Goal: Task Accomplishment & Management: Use online tool/utility

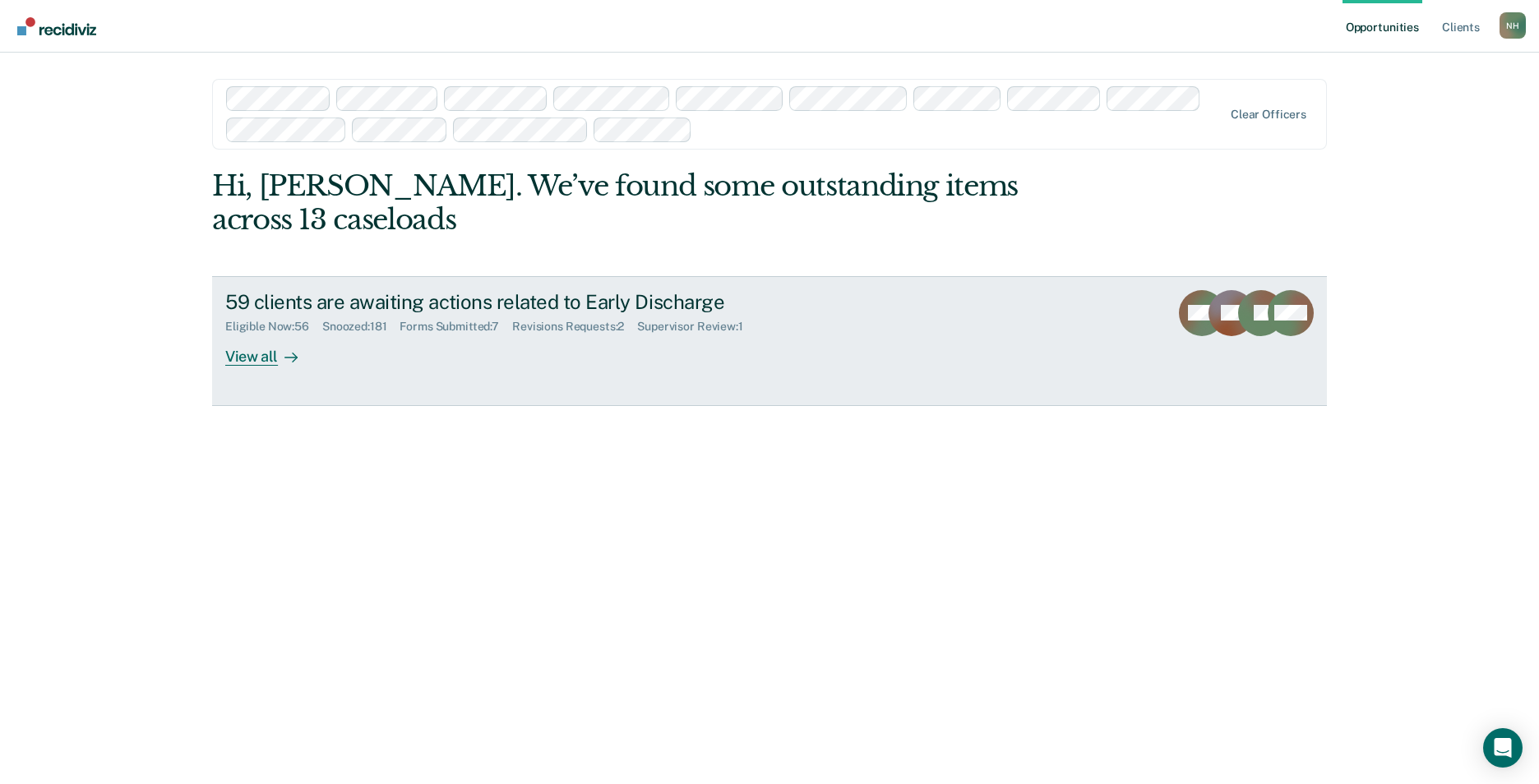
click at [692, 324] on div "Supervisor Review : 1" at bounding box center [696, 326] width 118 height 14
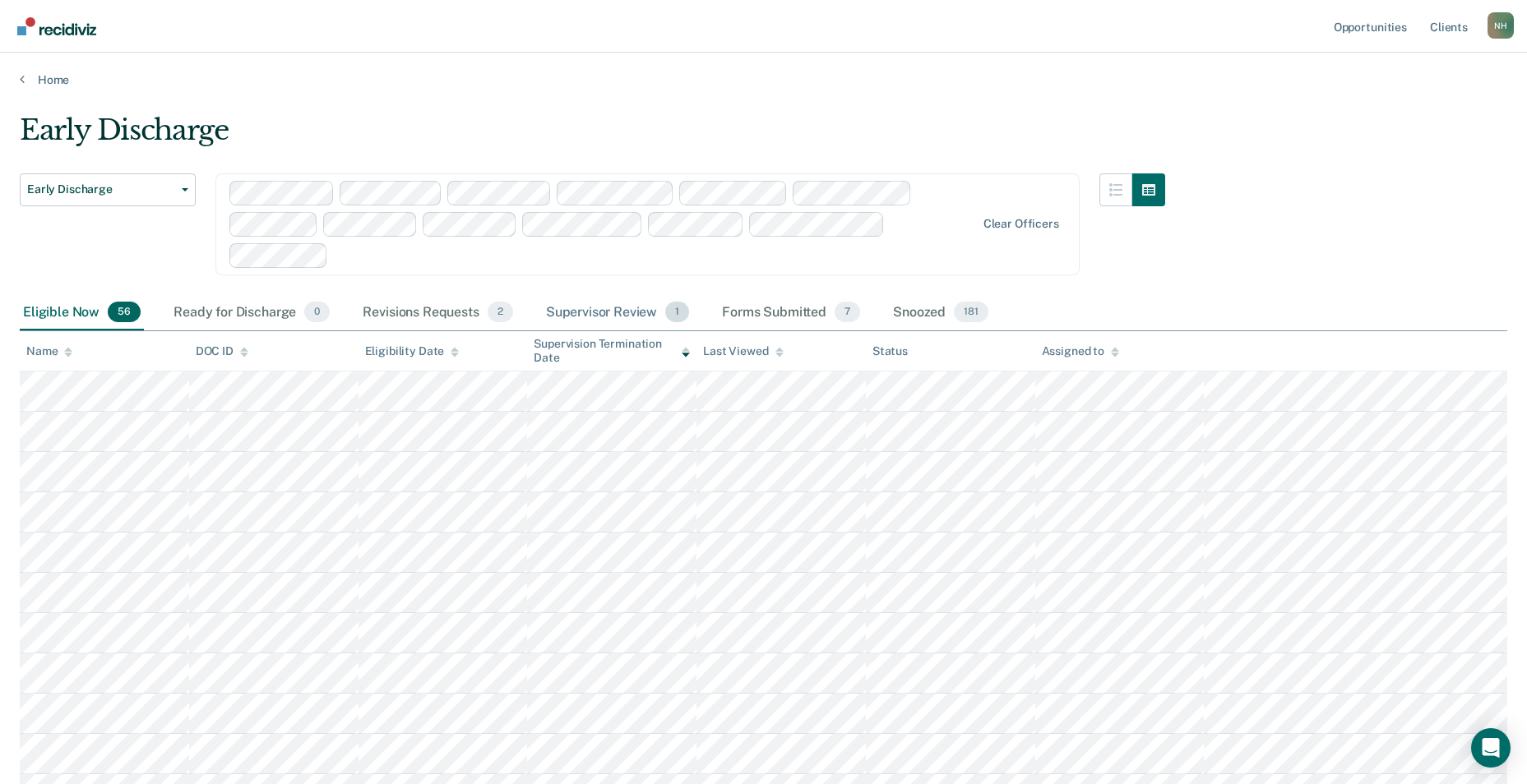
click at [603, 304] on div "Supervisor Review 1" at bounding box center [617, 312] width 150 height 36
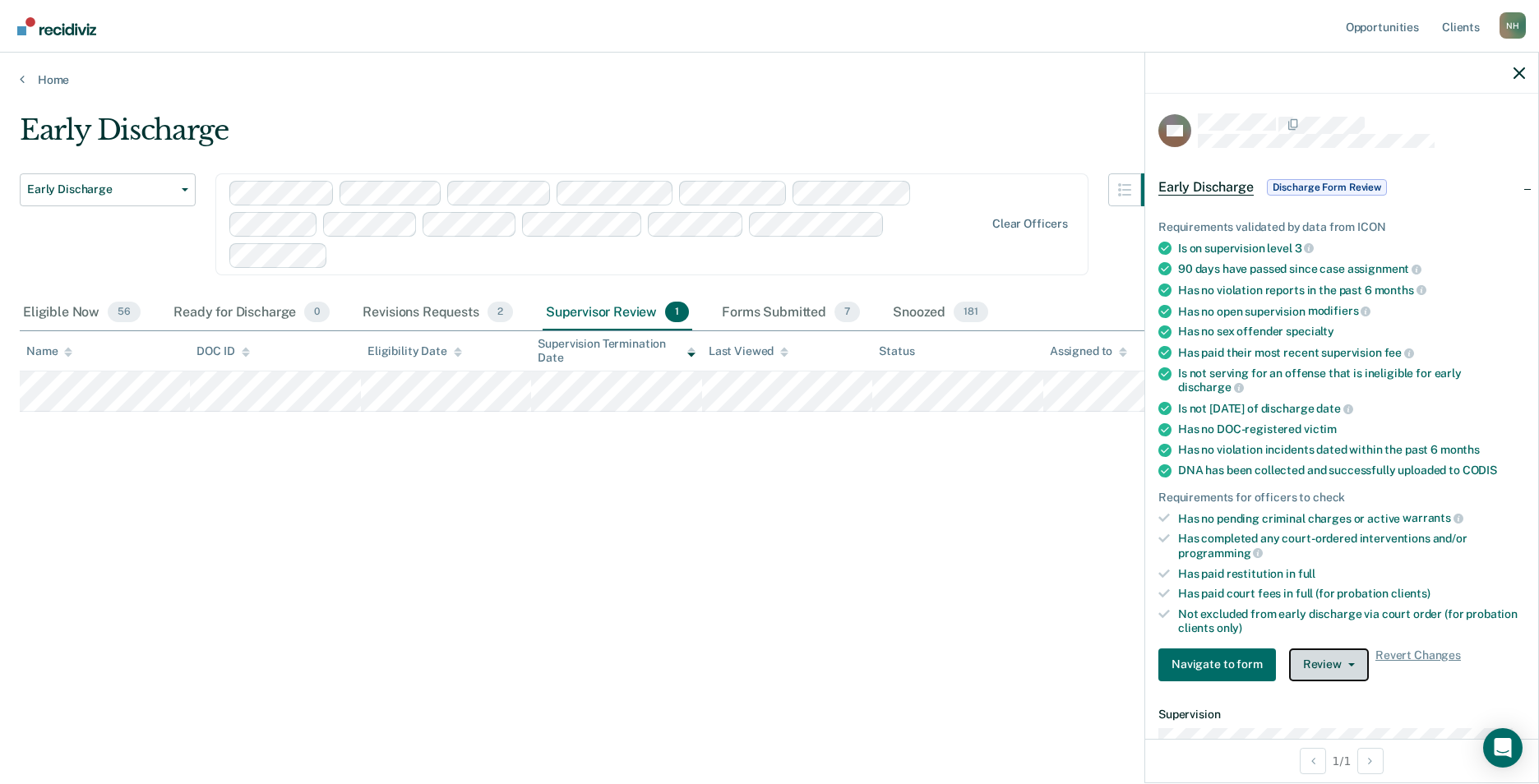
click at [1342, 670] on button "Review" at bounding box center [1328, 665] width 80 height 33
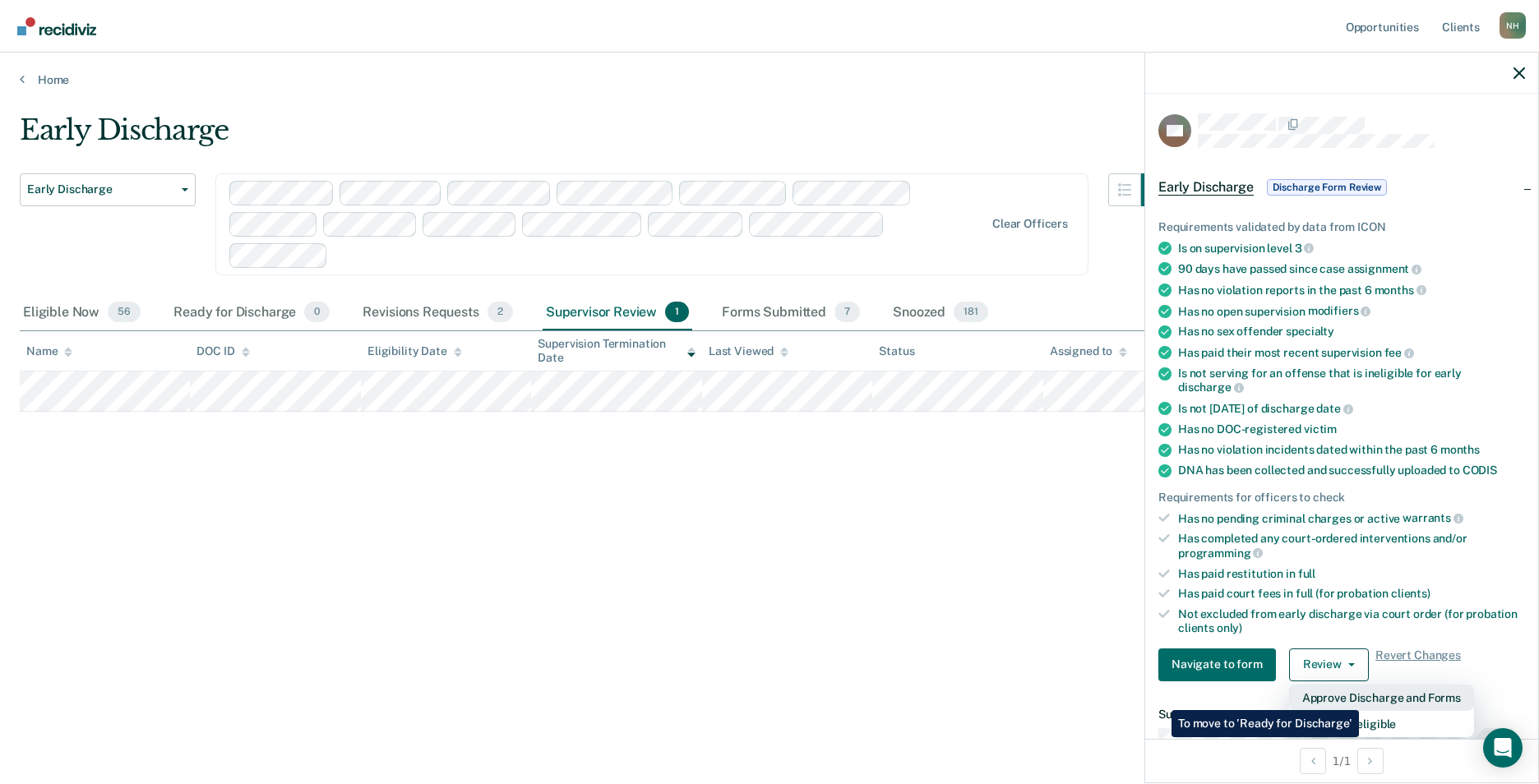
click at [1359, 698] on button "Approve Discharge and Forms" at bounding box center [1381, 698] width 185 height 27
